Goal: Information Seeking & Learning: Compare options

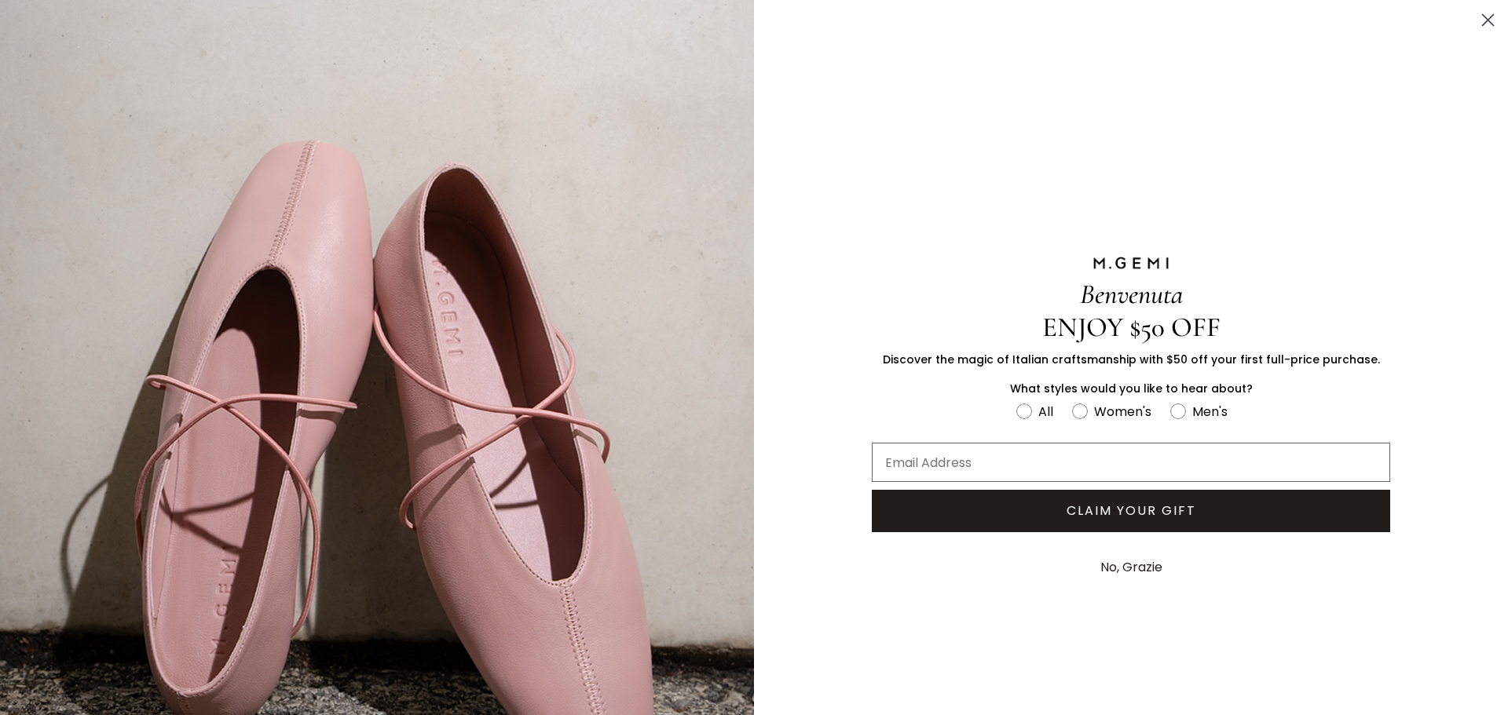
click at [1478, 16] on circle "Close dialog" at bounding box center [1488, 20] width 26 height 26
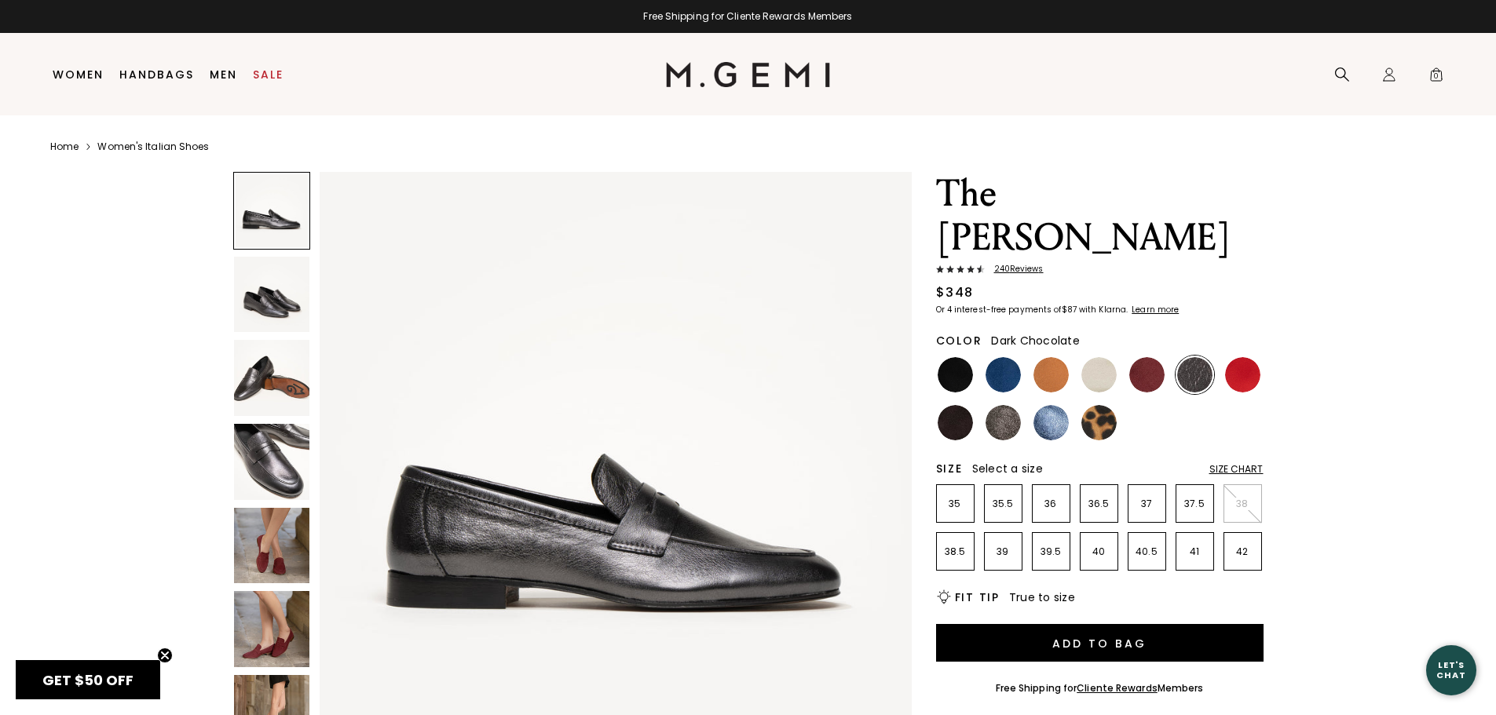
click at [958, 405] on img at bounding box center [955, 422] width 35 height 35
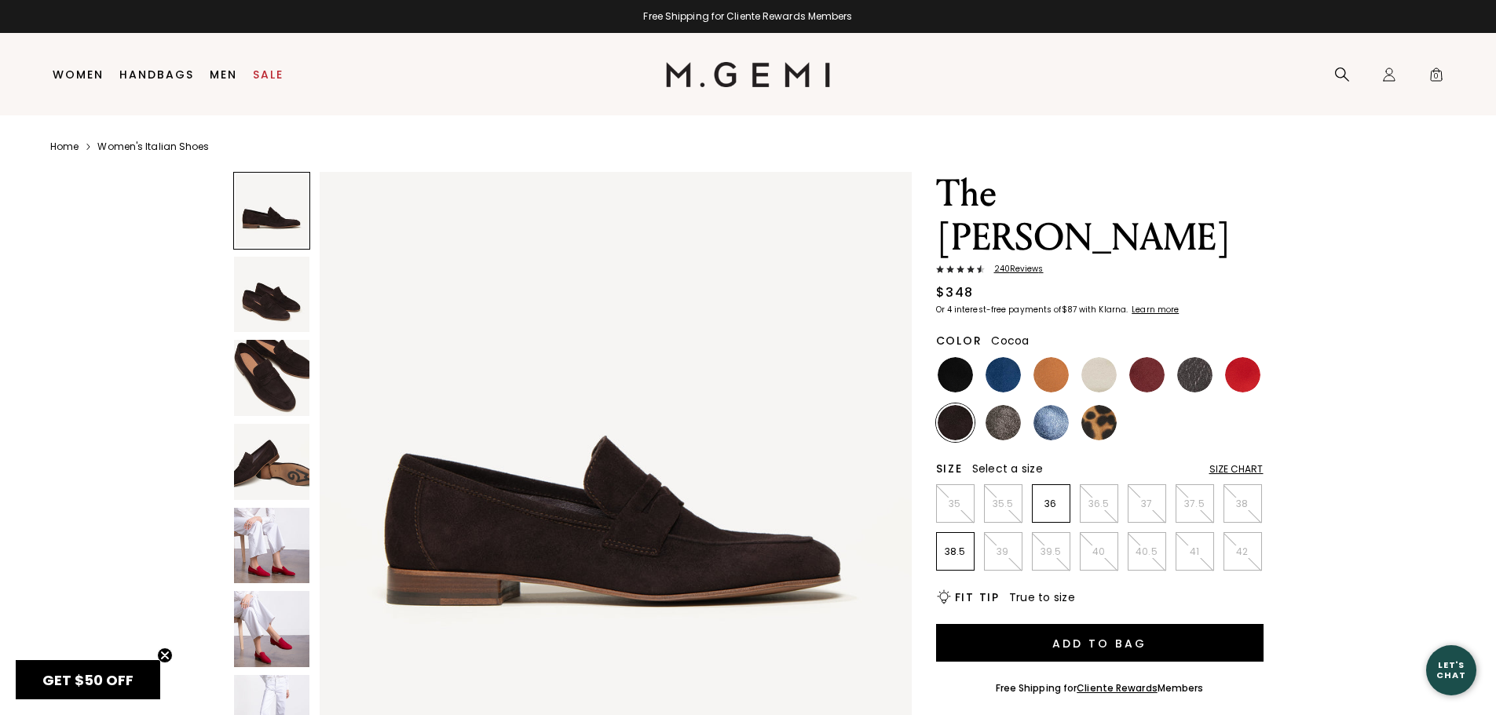
click at [1012, 405] on img at bounding box center [1003, 422] width 35 height 35
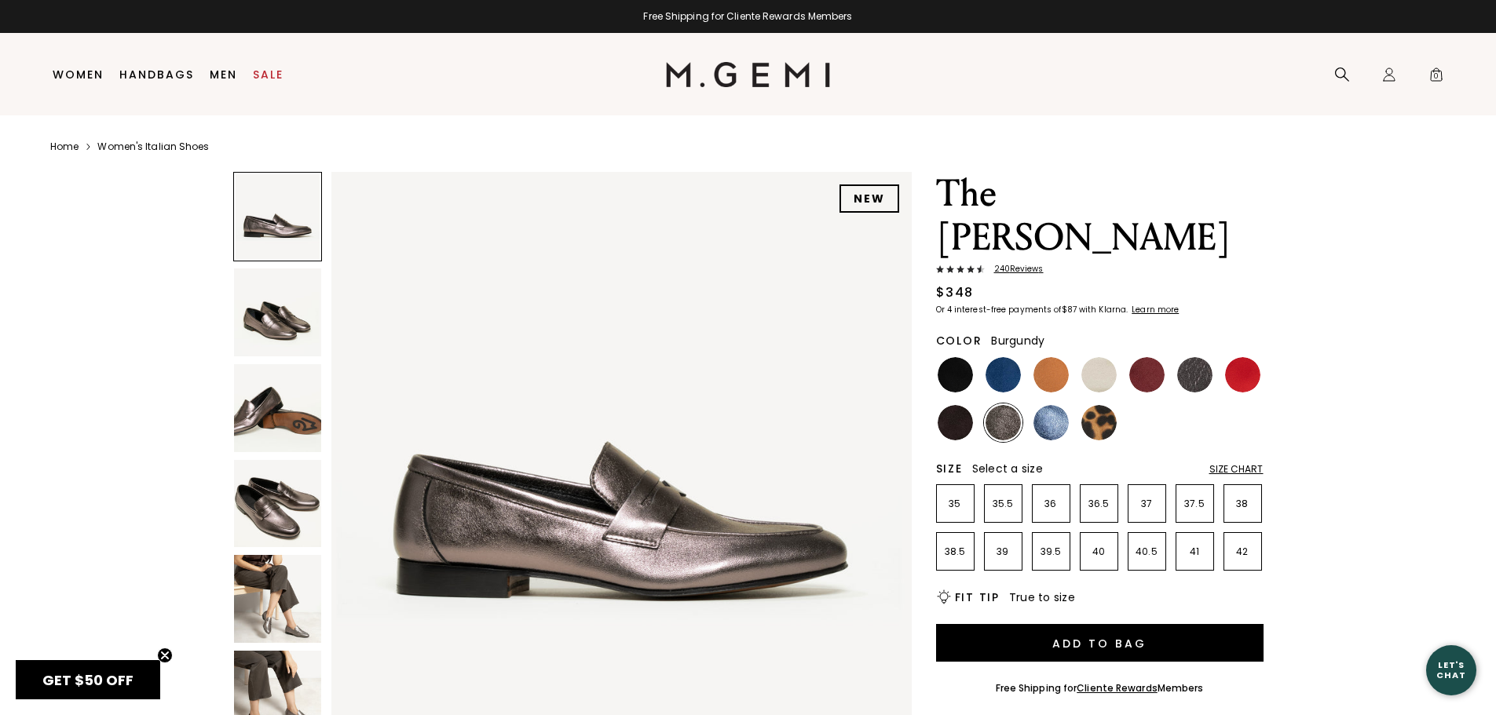
click at [1136, 357] on img at bounding box center [1146, 374] width 35 height 35
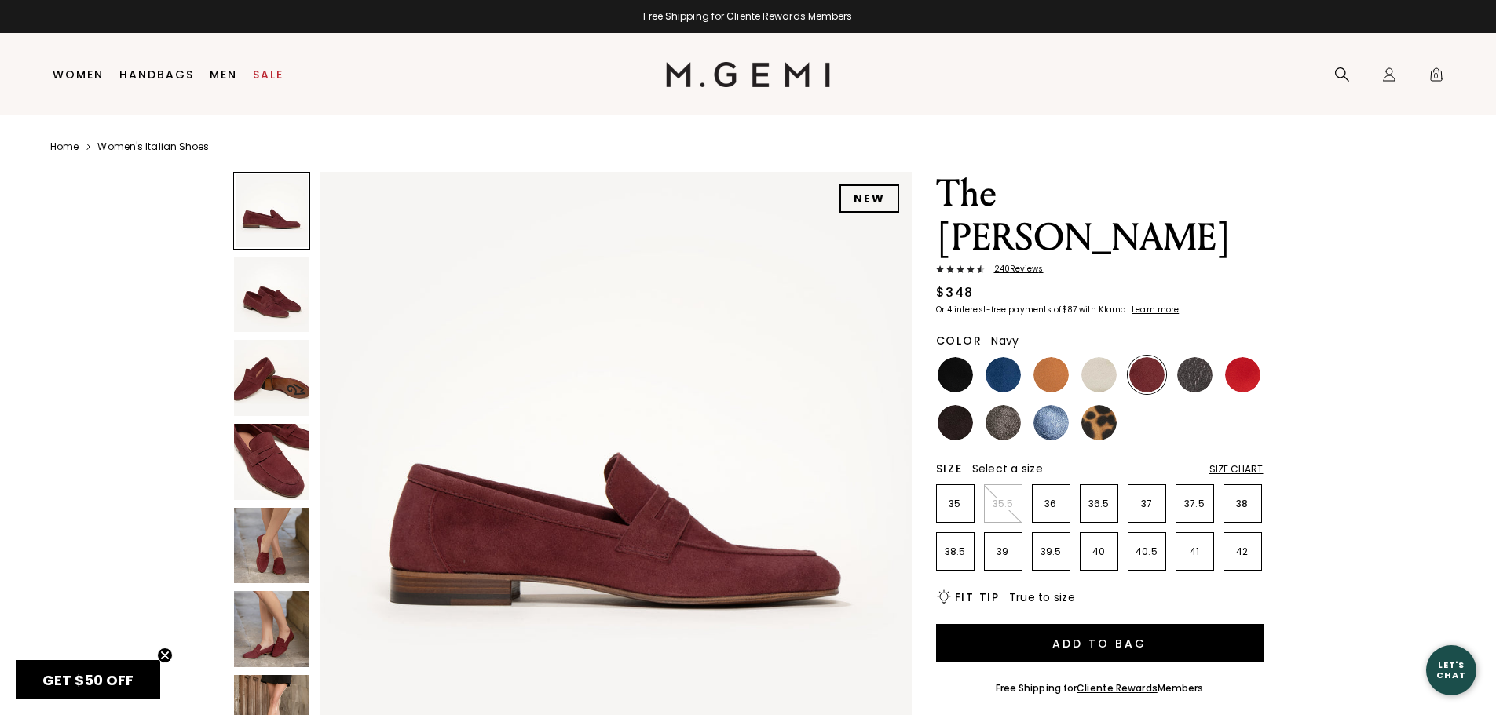
click at [999, 357] on img at bounding box center [1003, 374] width 35 height 35
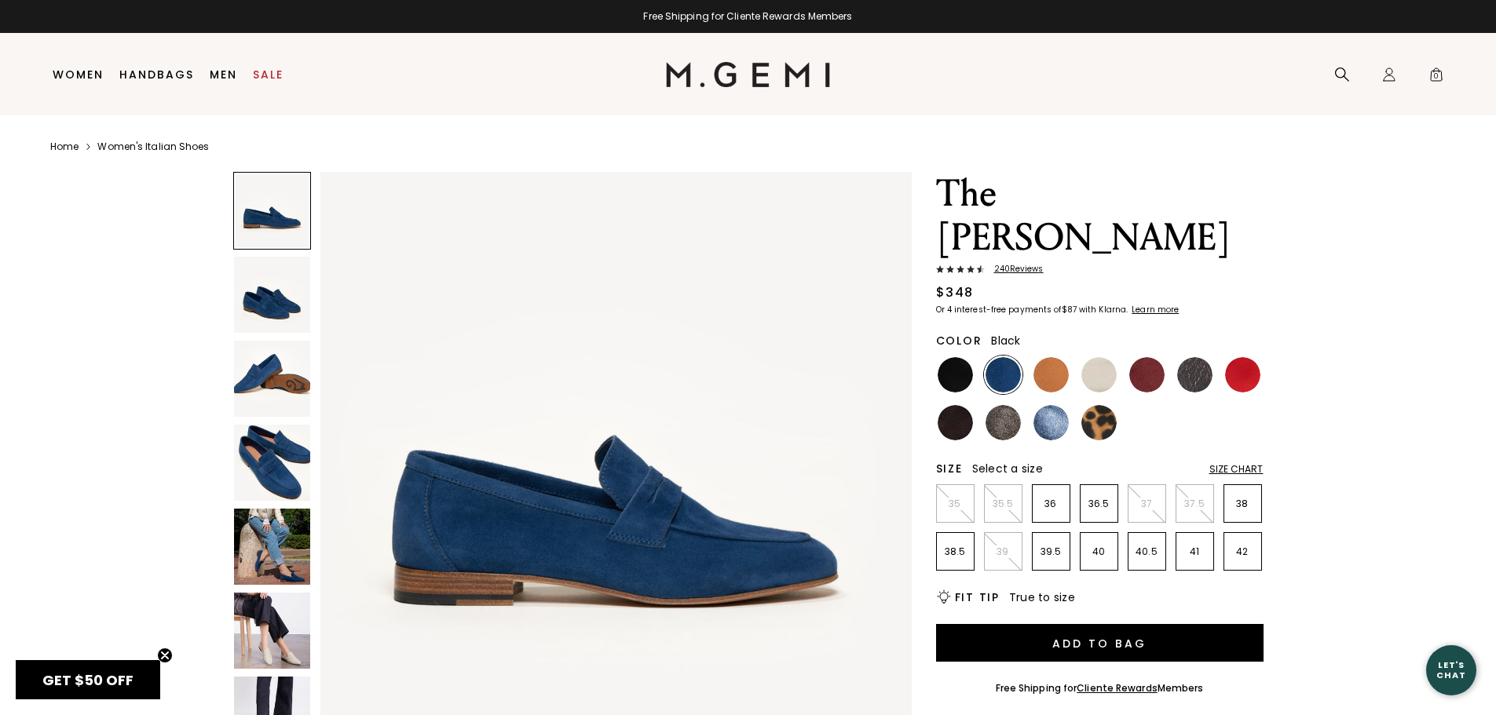
click at [960, 357] on img at bounding box center [955, 374] width 35 height 35
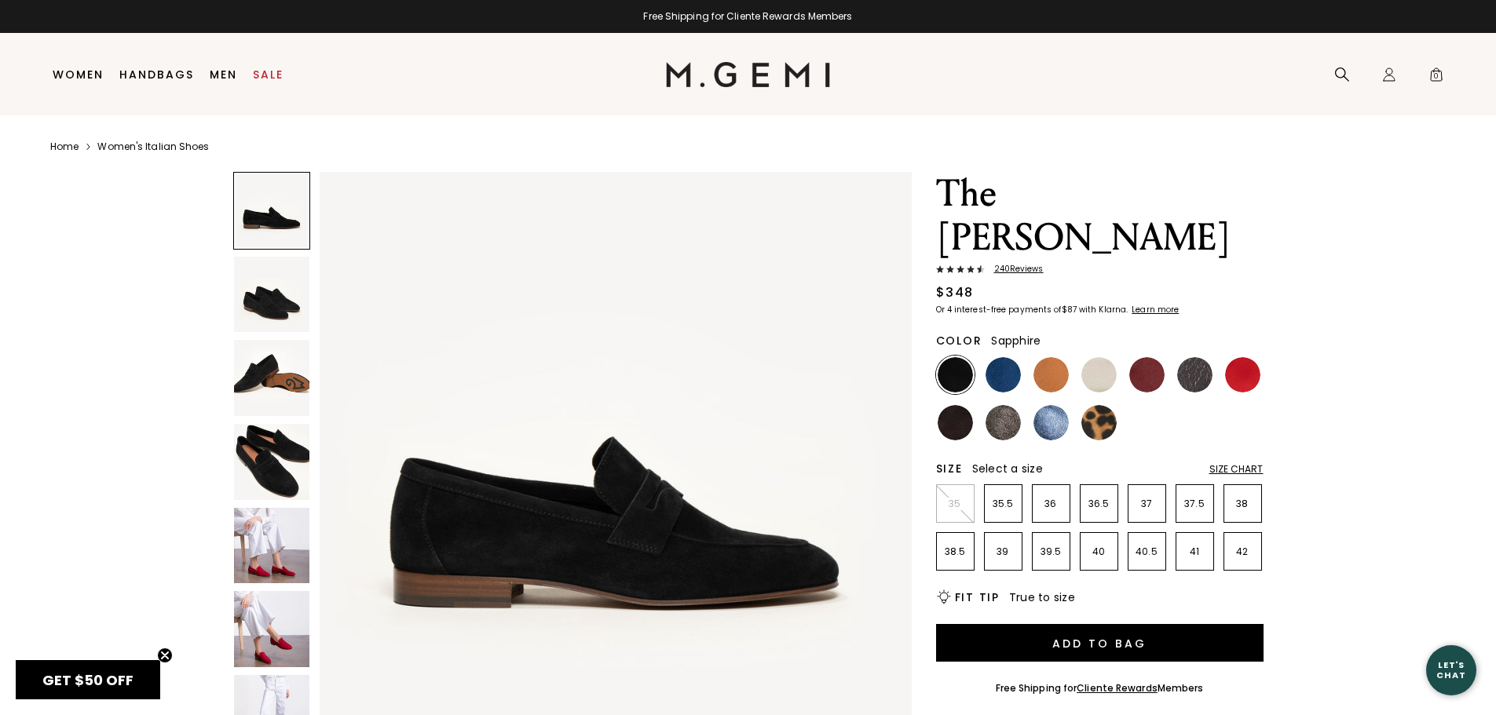
click at [1044, 405] on img at bounding box center [1051, 422] width 35 height 35
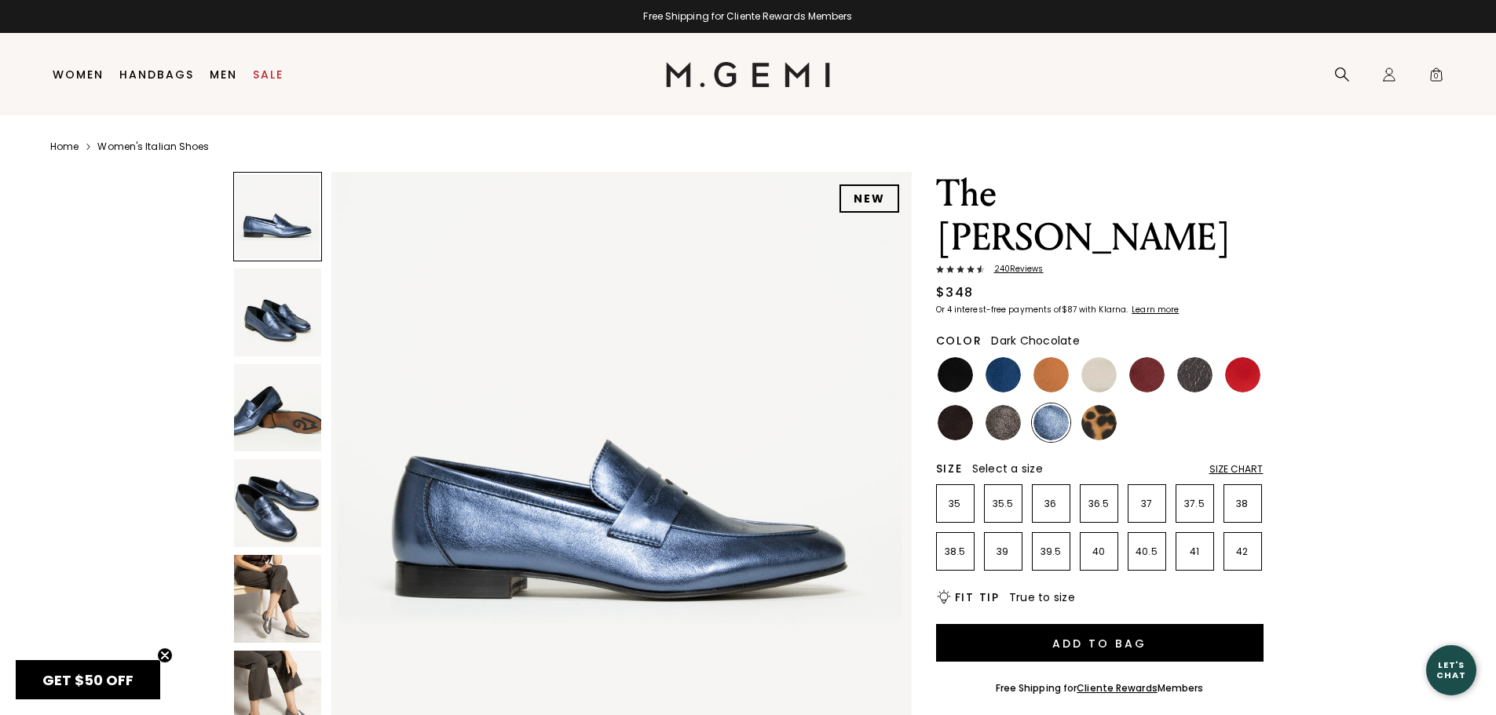
click at [953, 405] on img at bounding box center [955, 422] width 35 height 35
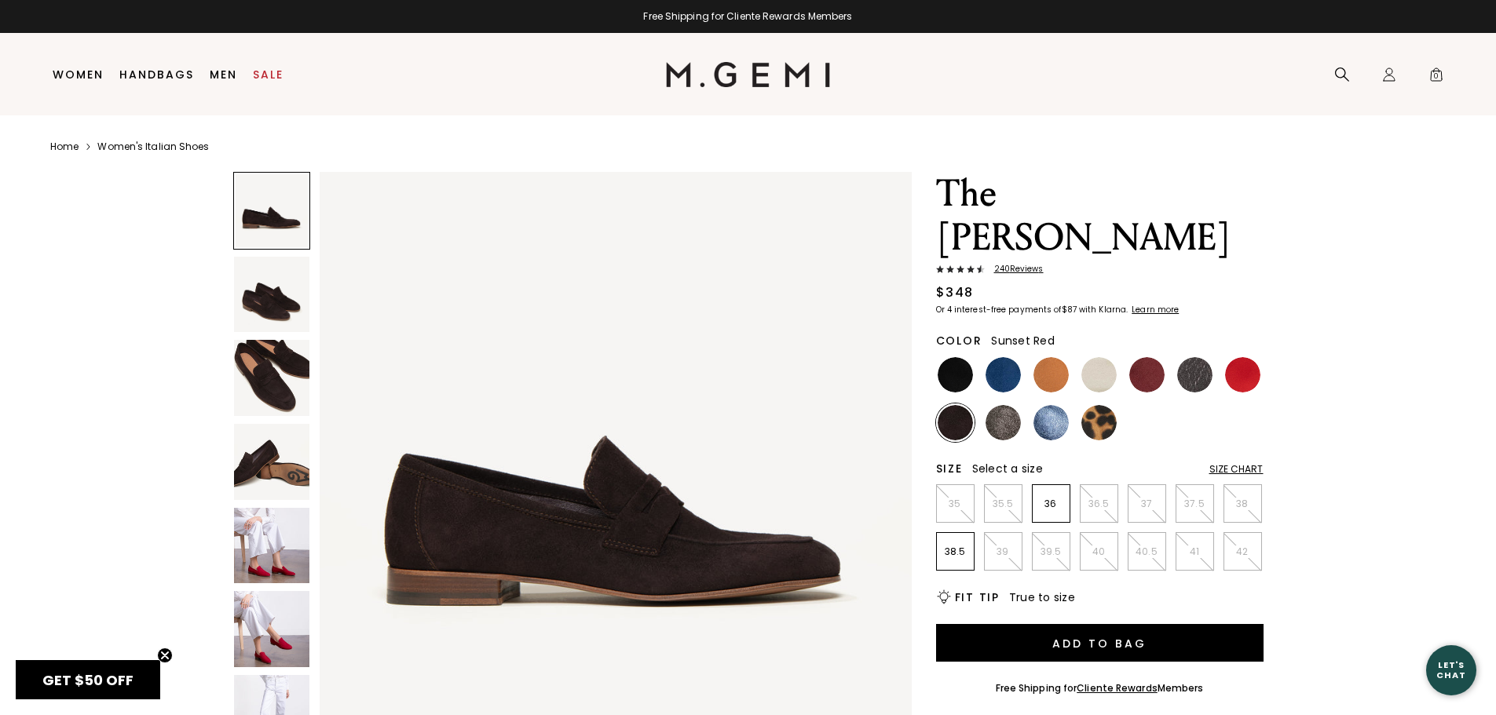
click at [1234, 357] on img at bounding box center [1242, 374] width 35 height 35
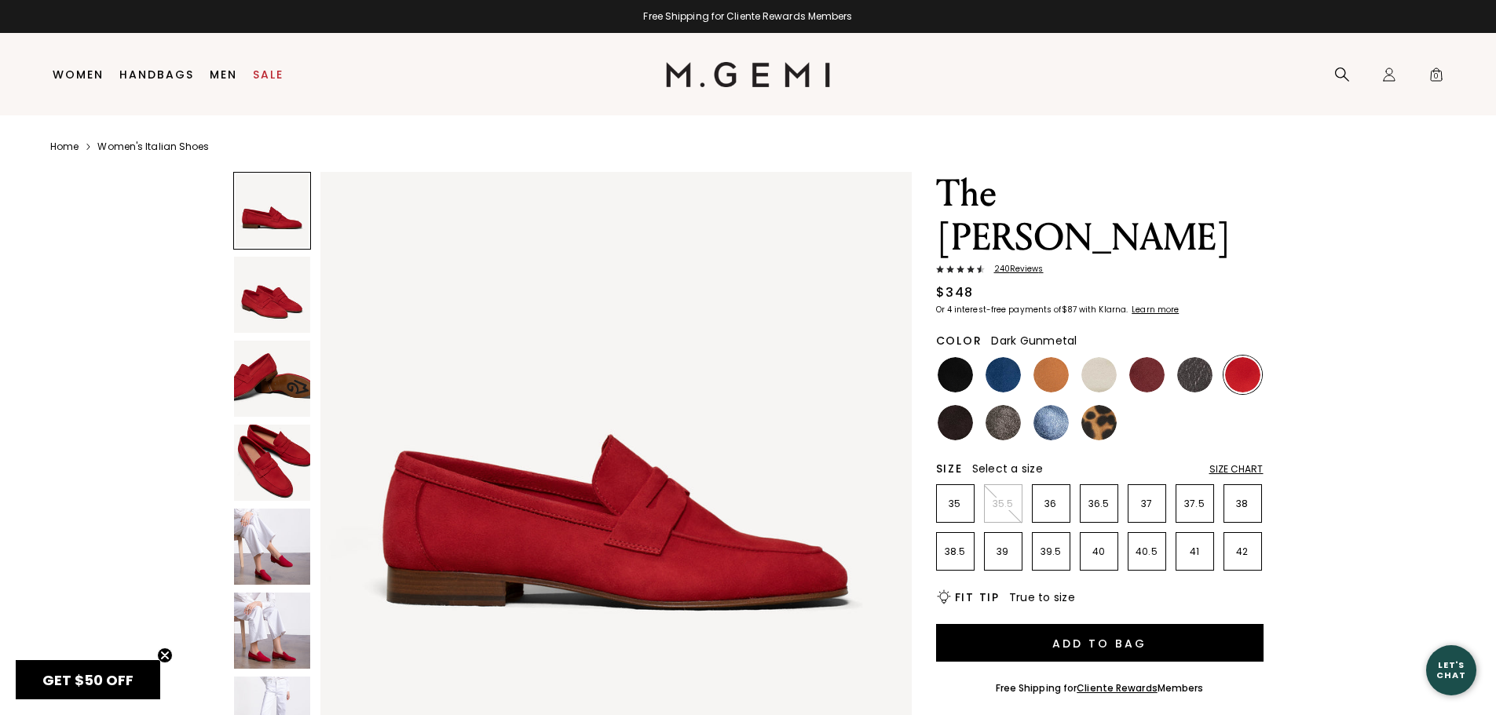
click at [1191, 357] on img at bounding box center [1194, 374] width 35 height 35
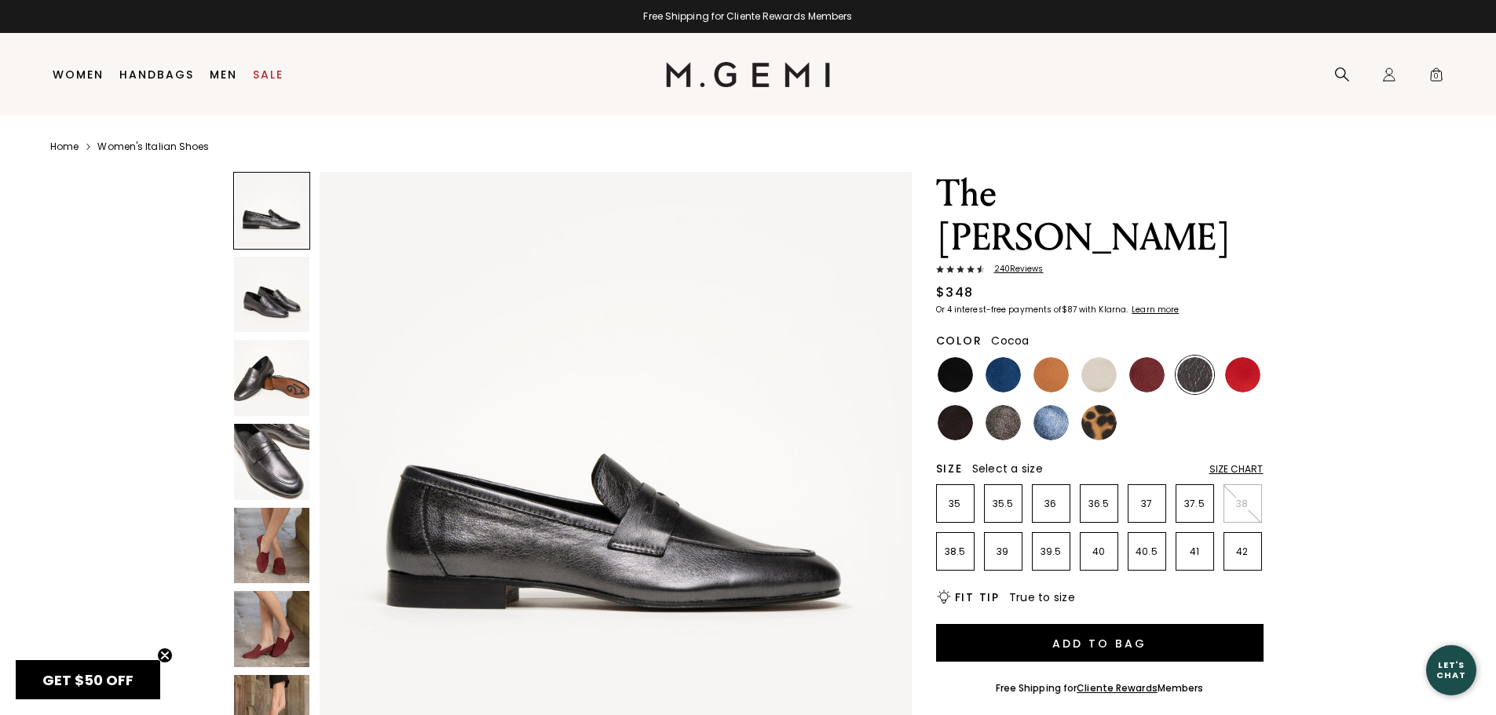
click at [1012, 405] on img at bounding box center [1003, 422] width 35 height 35
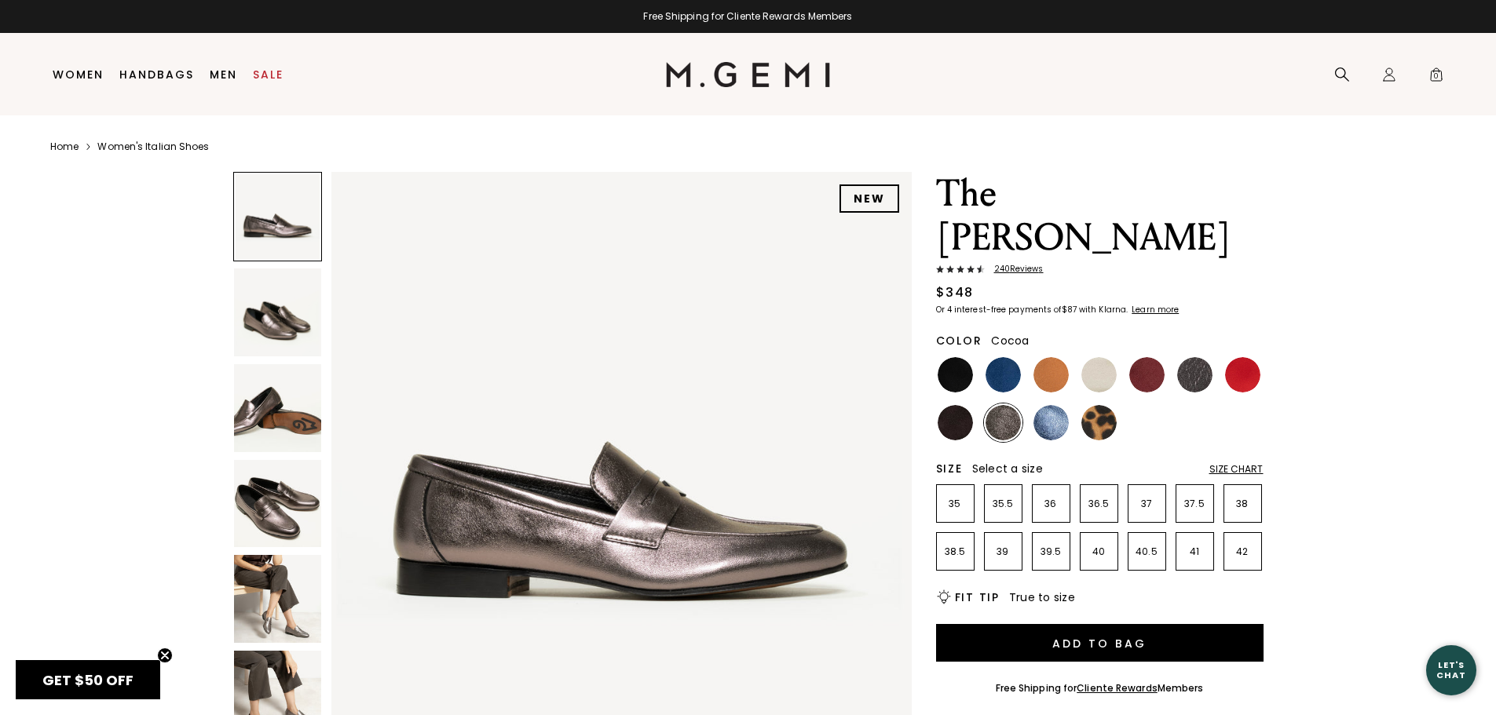
click at [259, 403] on img at bounding box center [278, 408] width 88 height 88
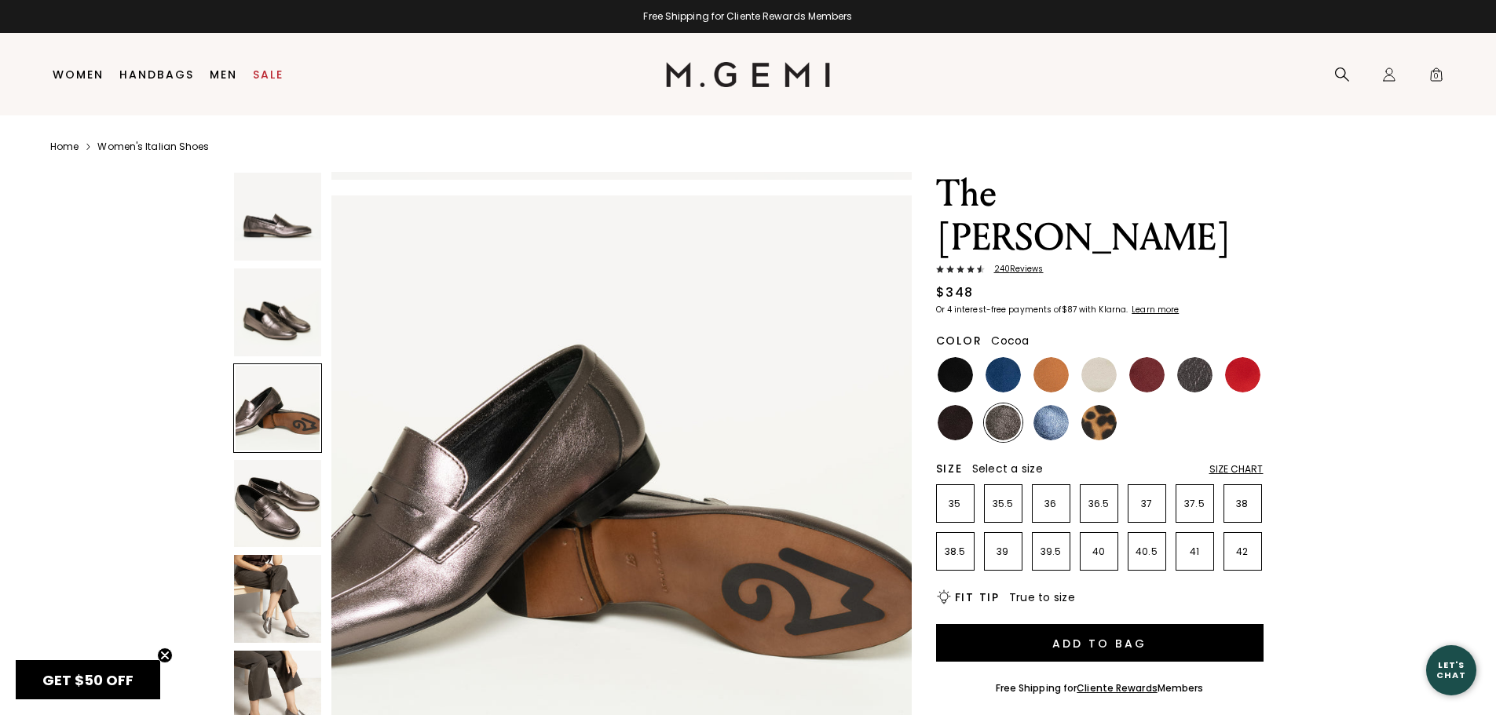
click at [269, 317] on img at bounding box center [278, 313] width 88 height 88
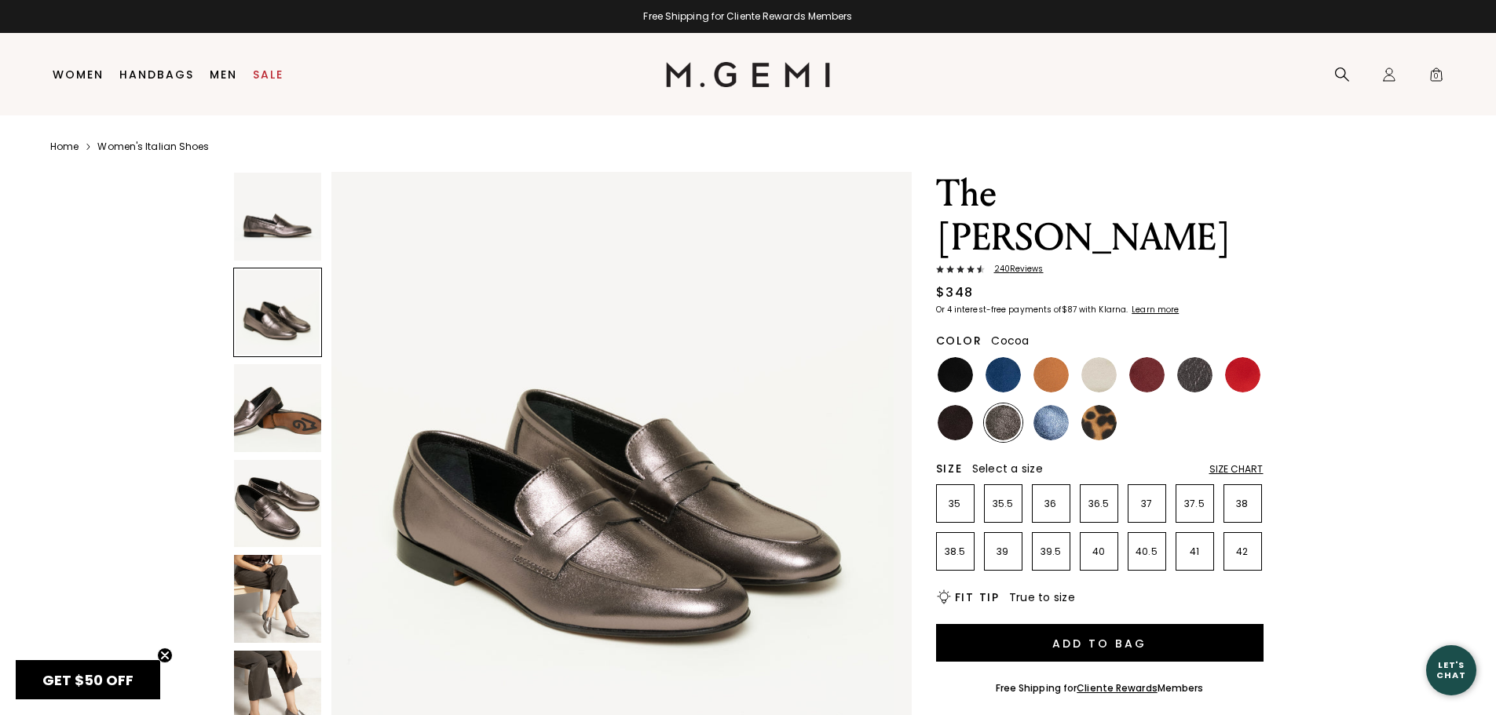
scroll to position [584, 0]
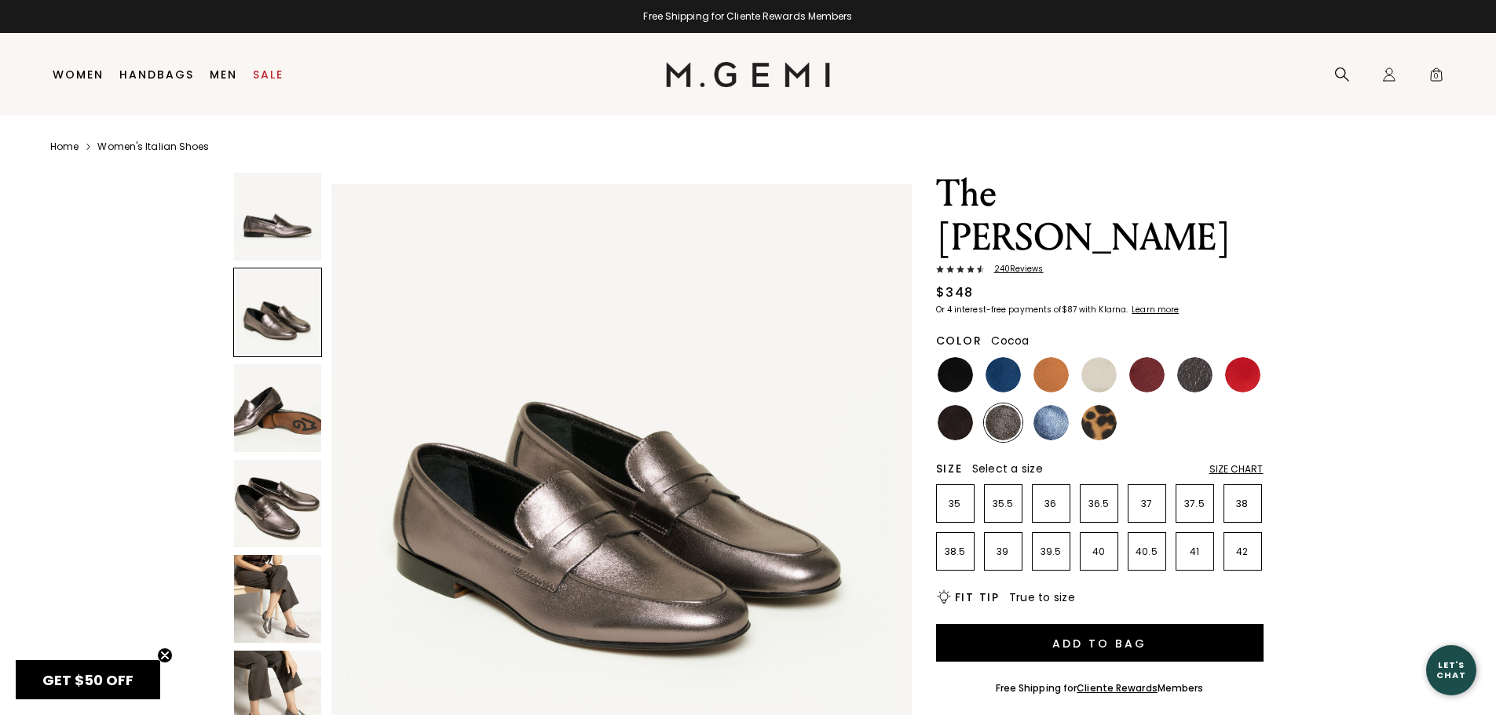
click at [298, 411] on img at bounding box center [278, 408] width 88 height 88
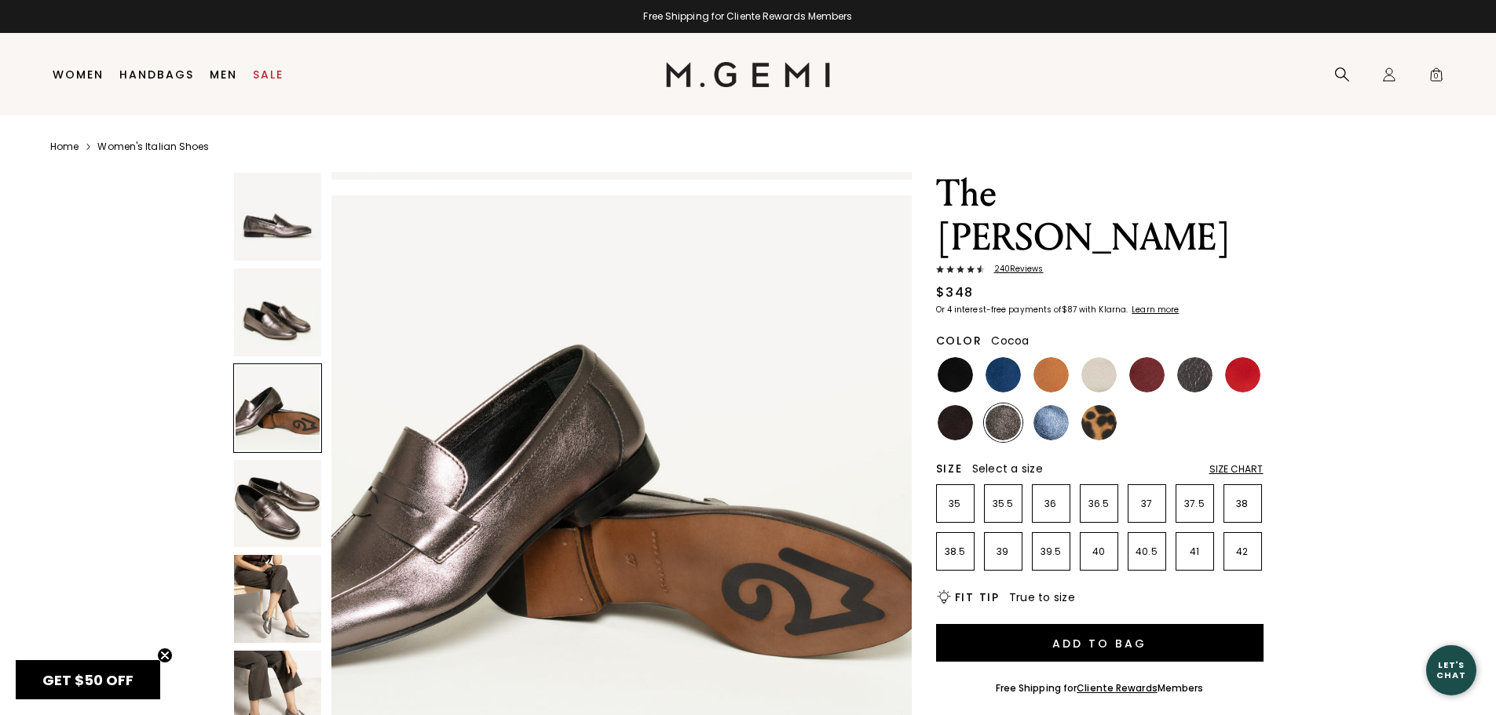
click at [298, 489] on img at bounding box center [278, 504] width 88 height 88
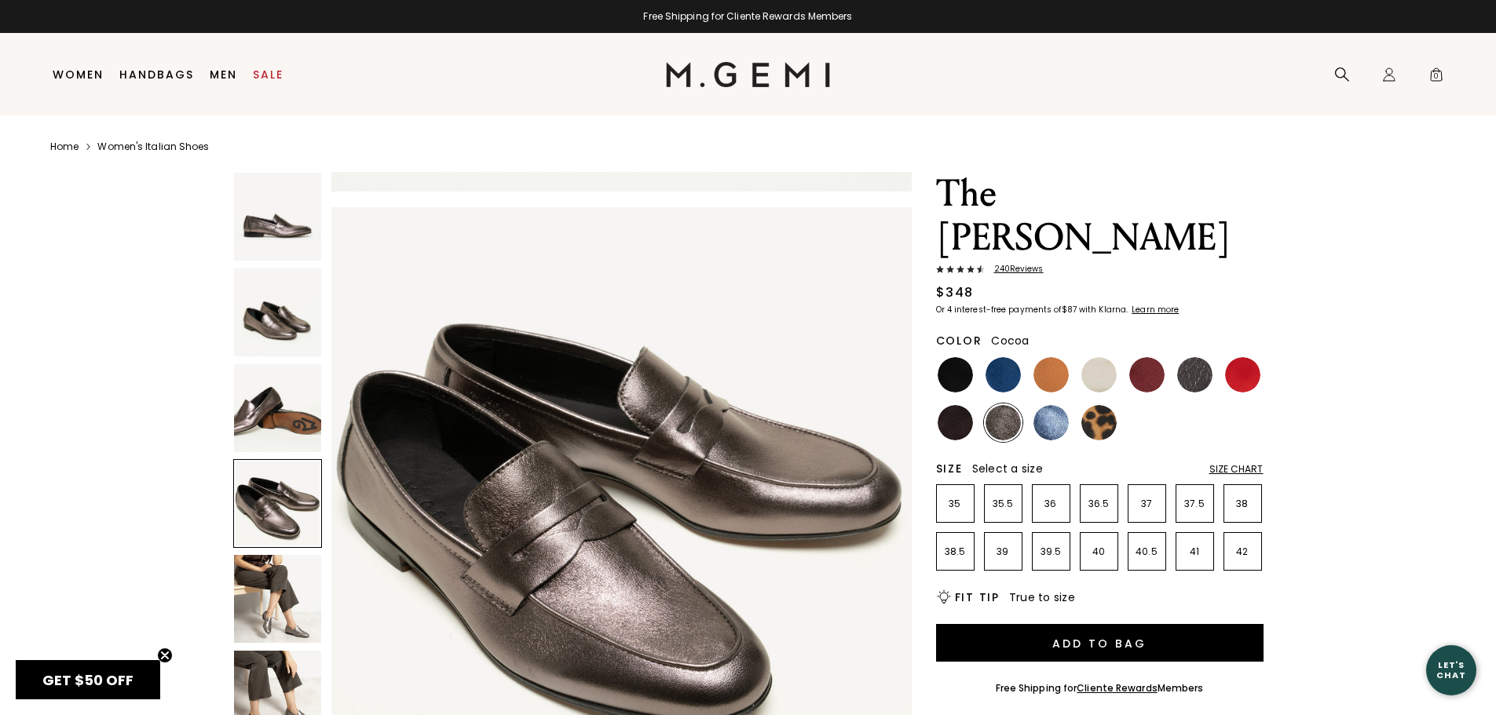
click at [292, 585] on img at bounding box center [278, 599] width 88 height 88
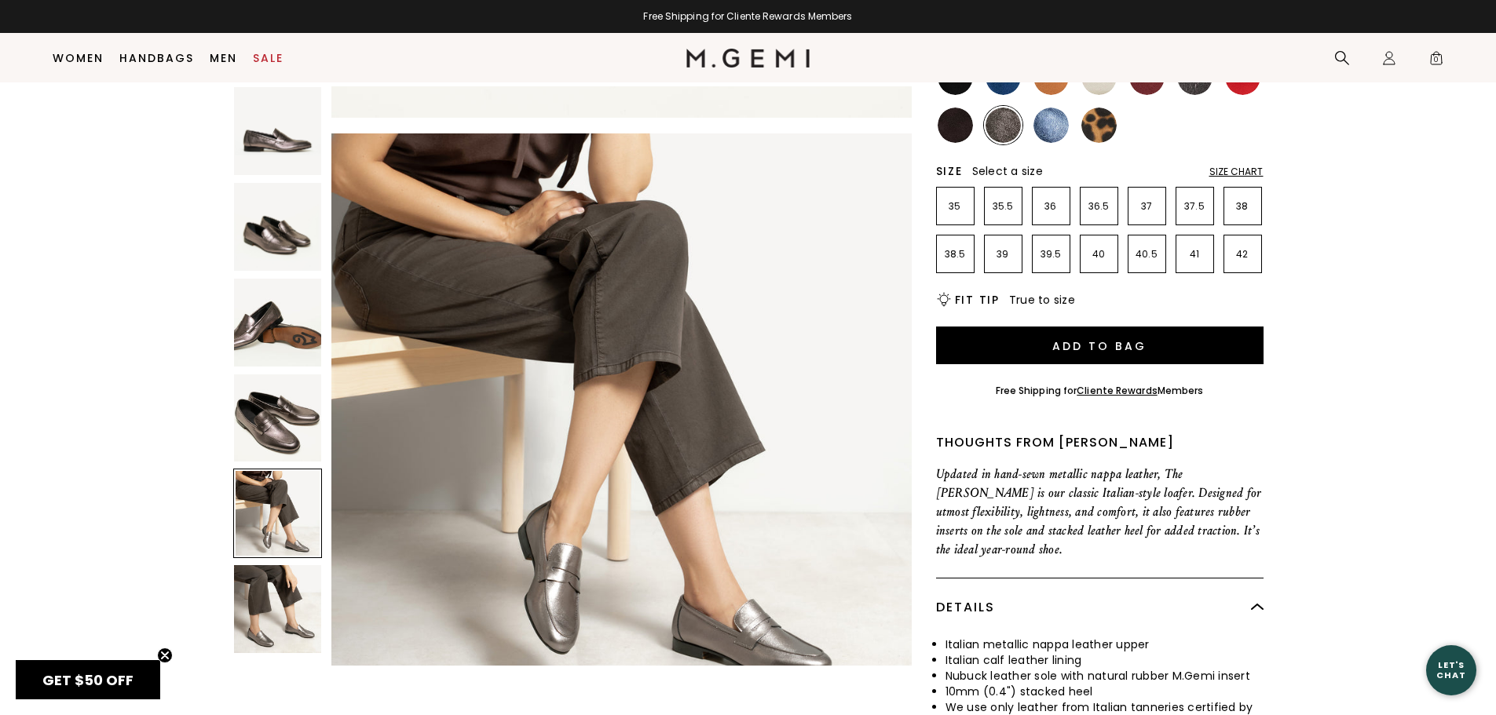
scroll to position [281, 0]
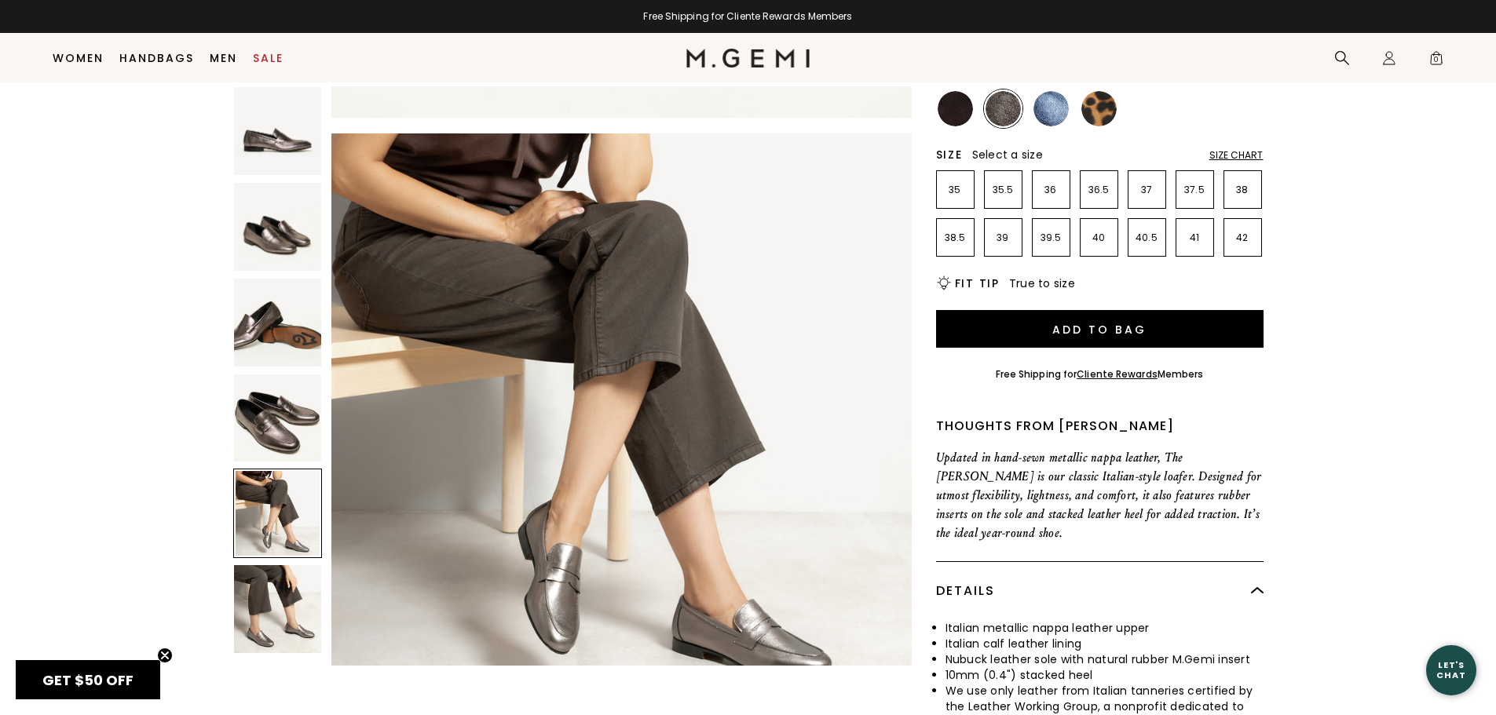
click at [287, 585] on img at bounding box center [278, 609] width 88 height 88
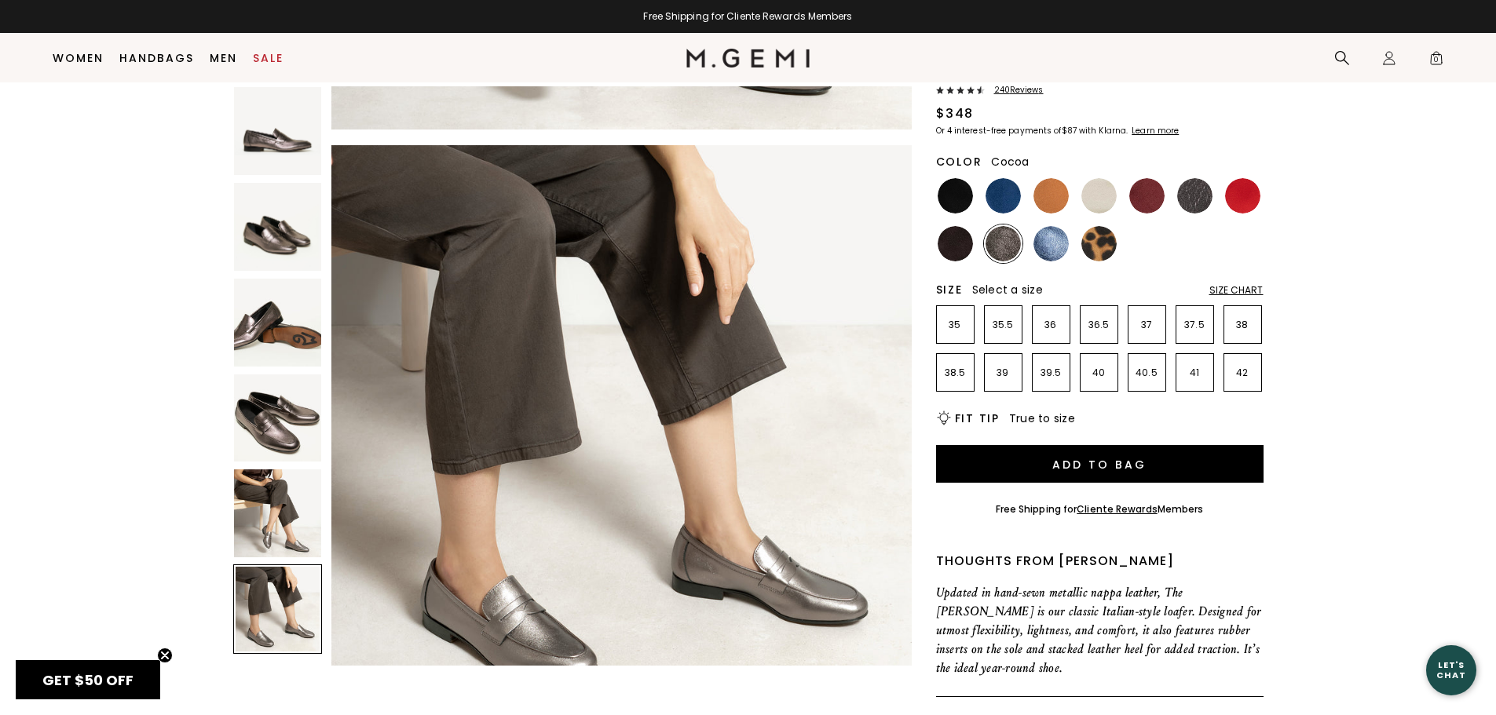
scroll to position [0, 0]
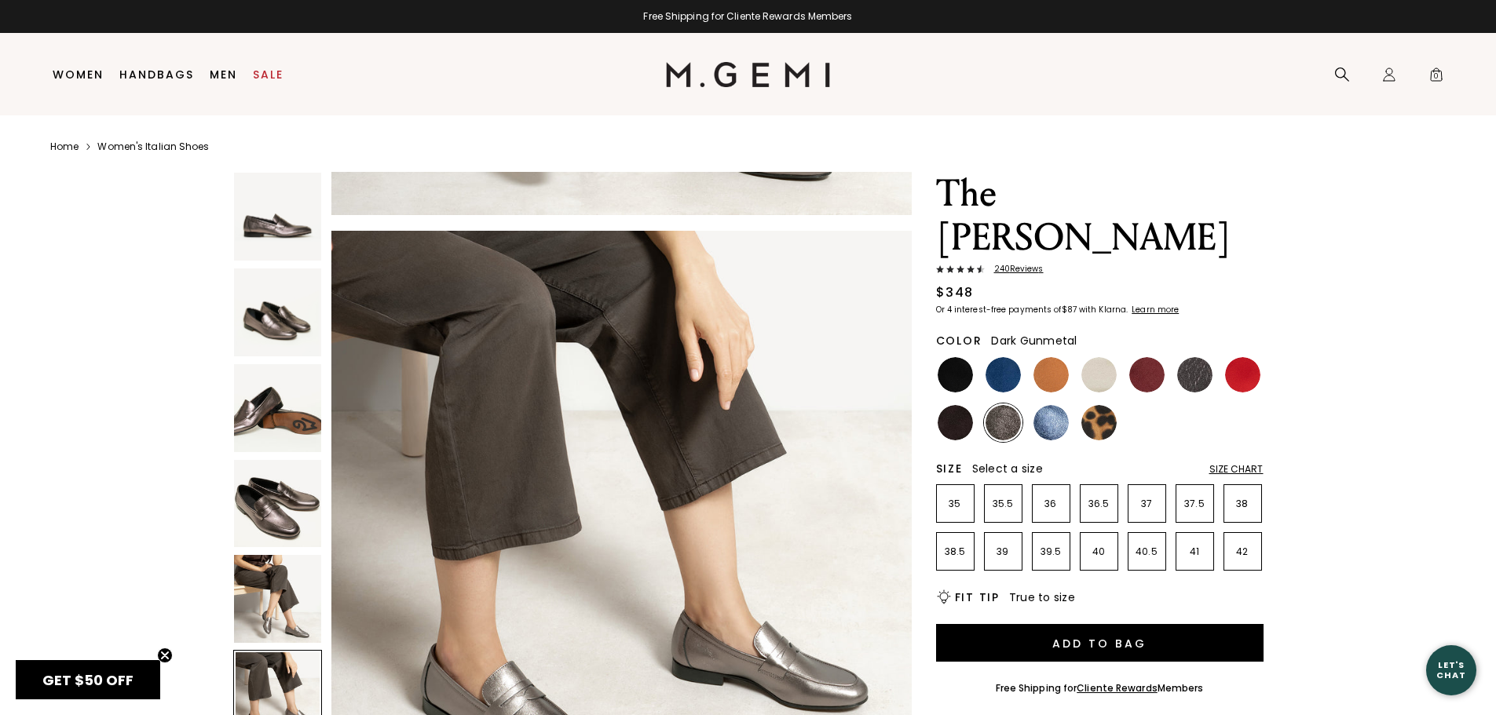
click at [1202, 357] on img at bounding box center [1194, 374] width 35 height 35
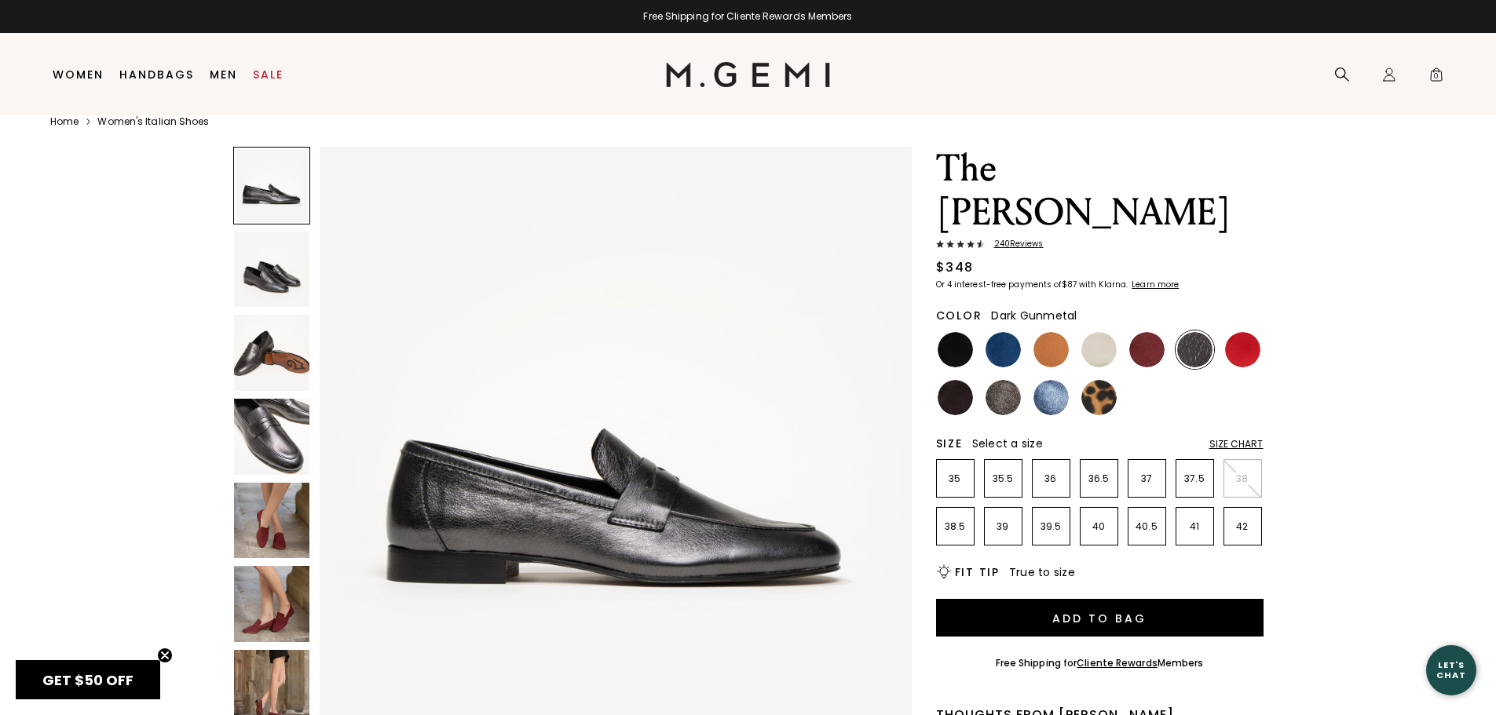
scroll to position [33, 0]
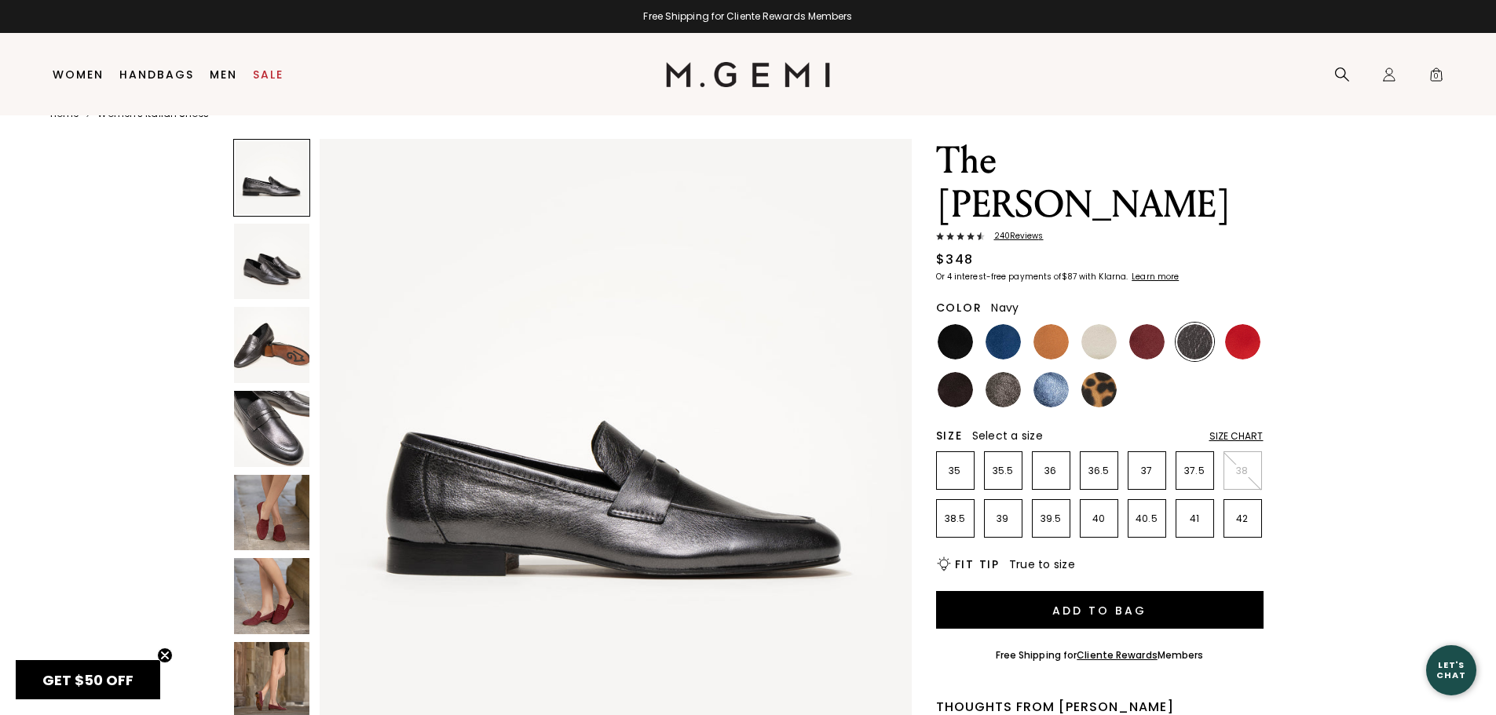
click at [999, 324] on img at bounding box center [1003, 341] width 35 height 35
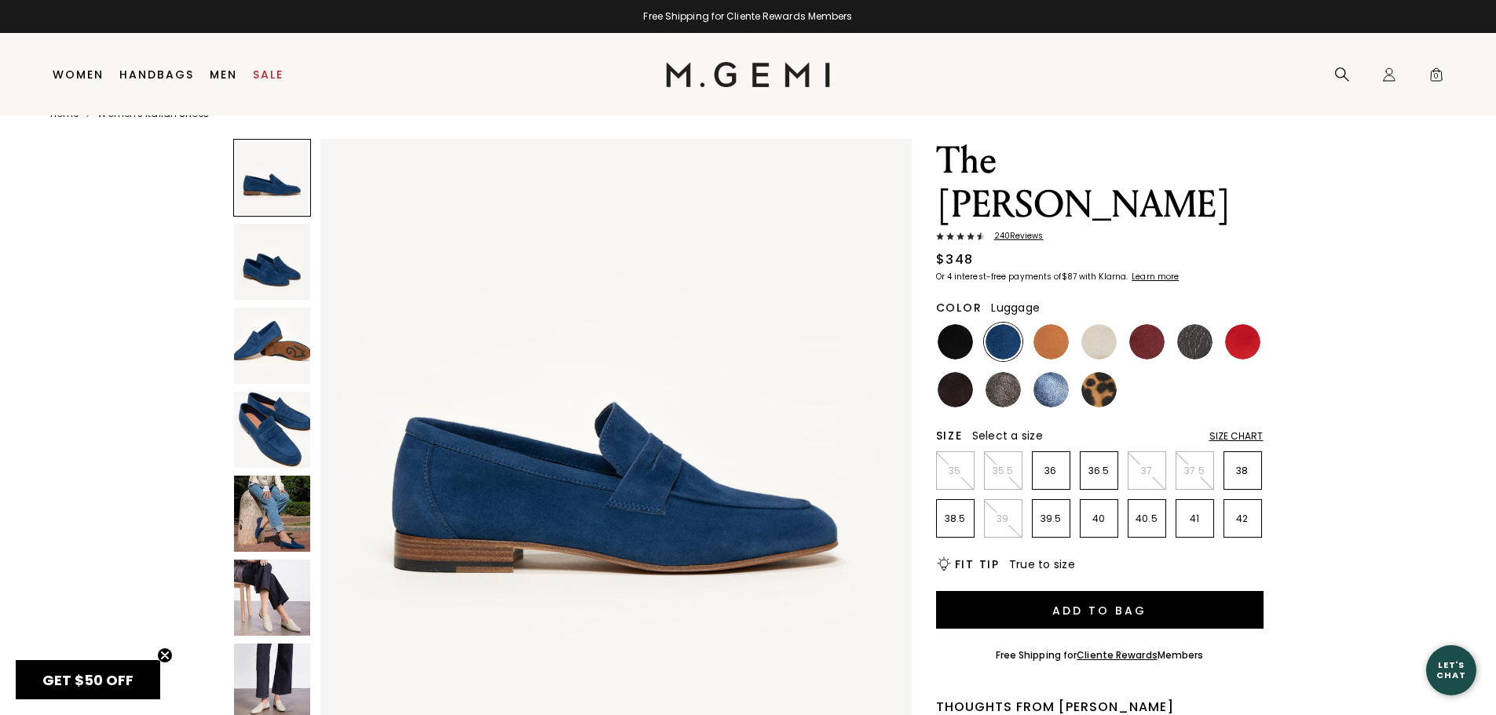
click at [1052, 324] on img at bounding box center [1051, 341] width 35 height 35
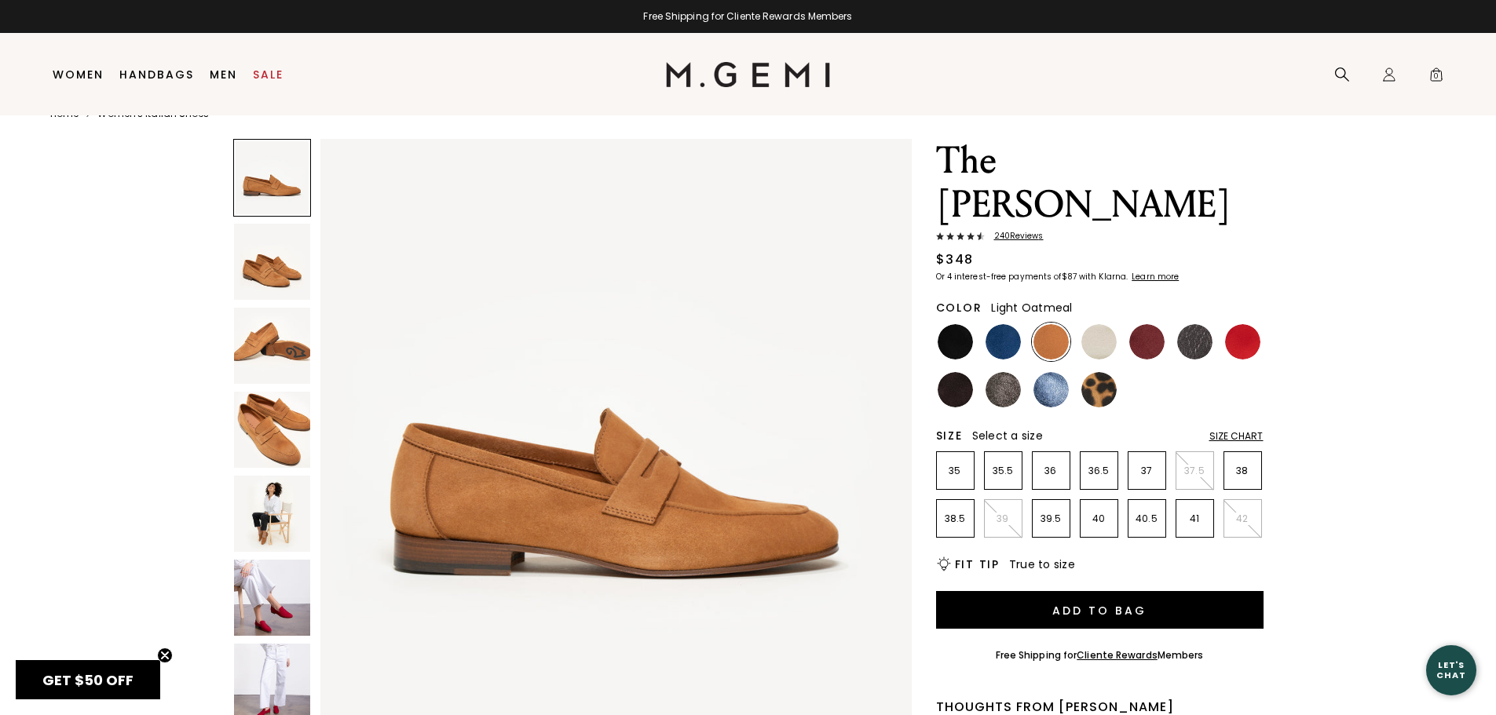
click at [1104, 324] on img at bounding box center [1098, 341] width 35 height 35
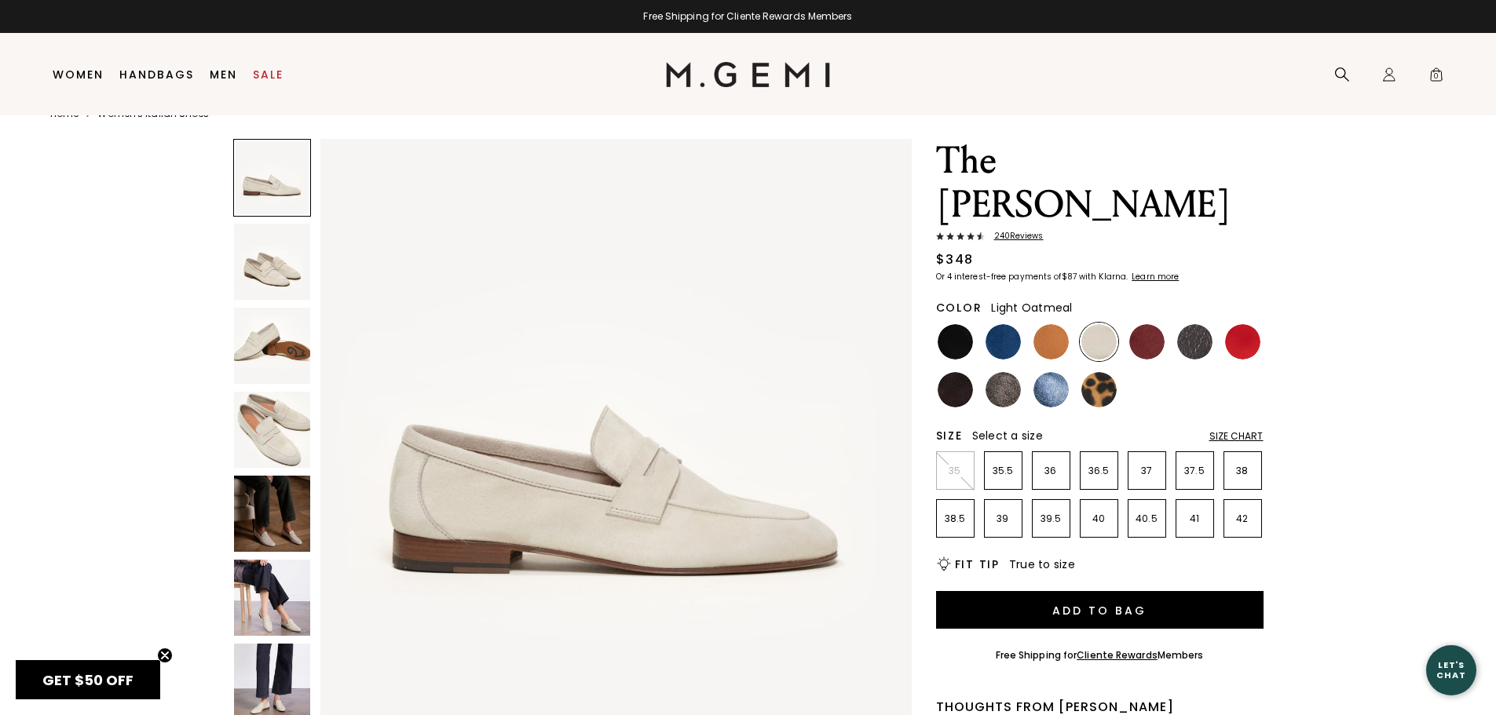
click at [1184, 324] on img at bounding box center [1194, 341] width 35 height 35
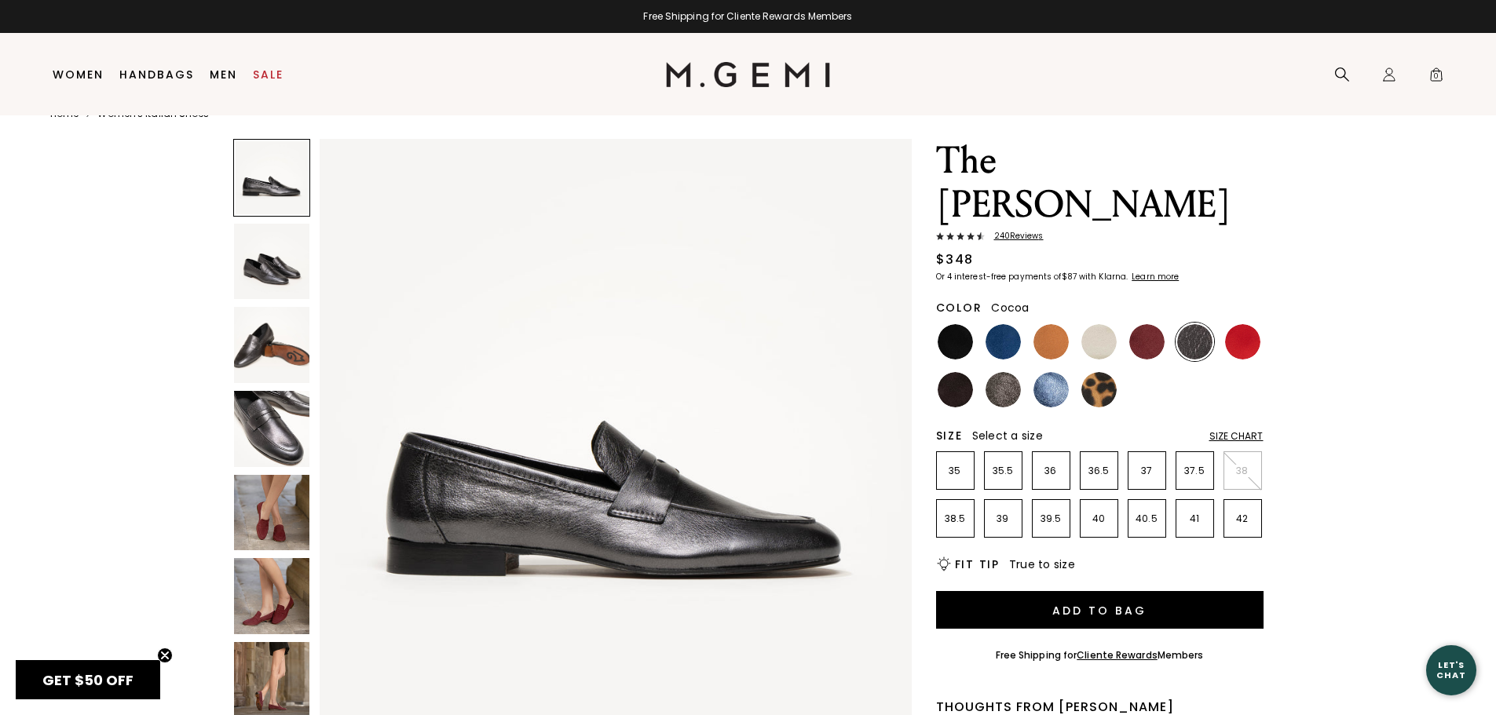
click at [1004, 372] on img at bounding box center [1003, 389] width 35 height 35
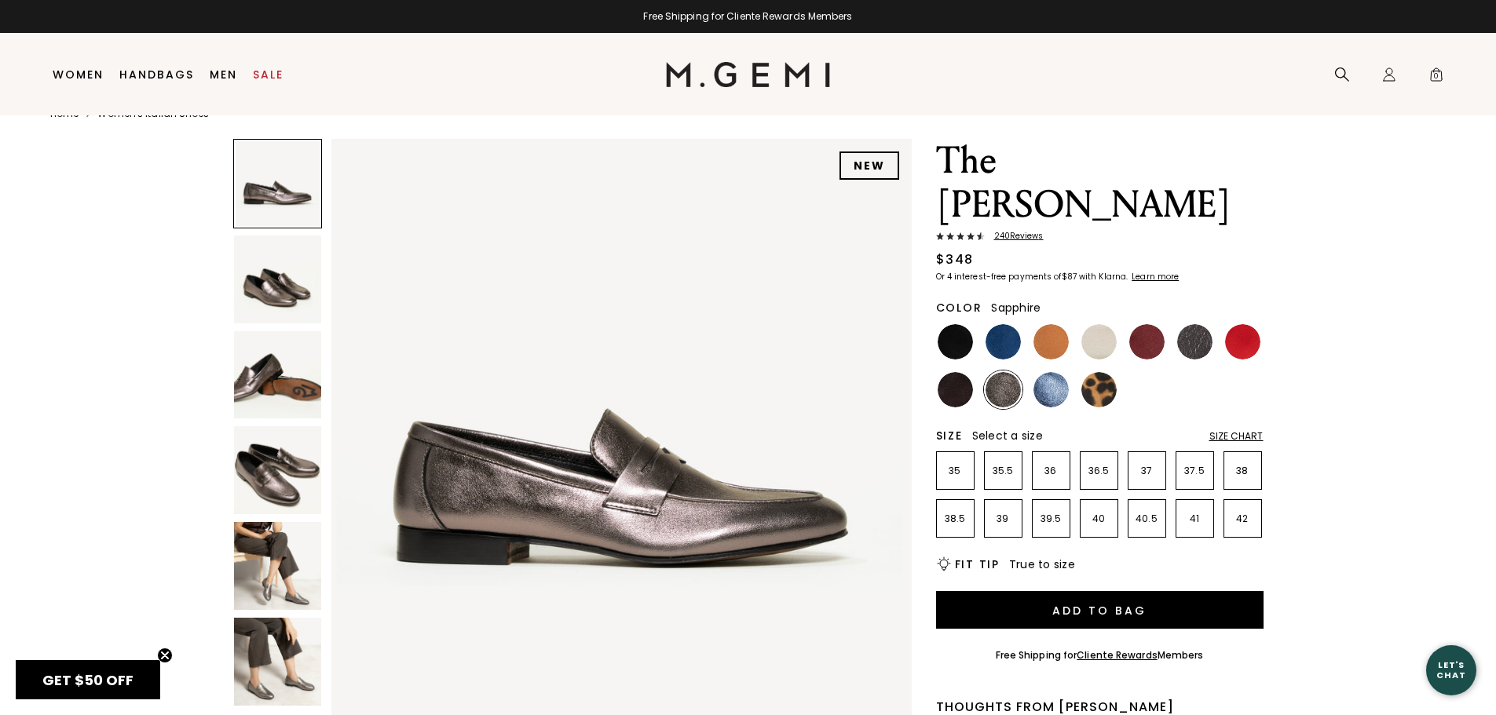
click at [1067, 372] on img at bounding box center [1051, 389] width 35 height 35
